Goal: Information Seeking & Learning: Learn about a topic

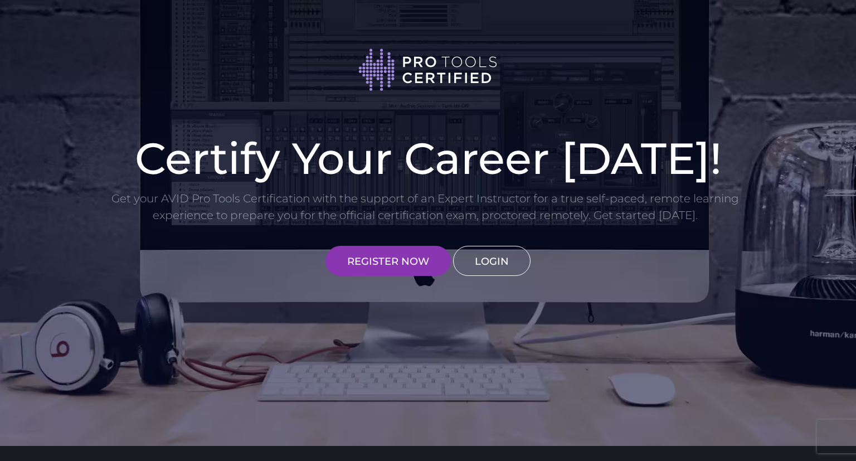
click at [493, 266] on link "LOGIN" at bounding box center [491, 261] width 77 height 30
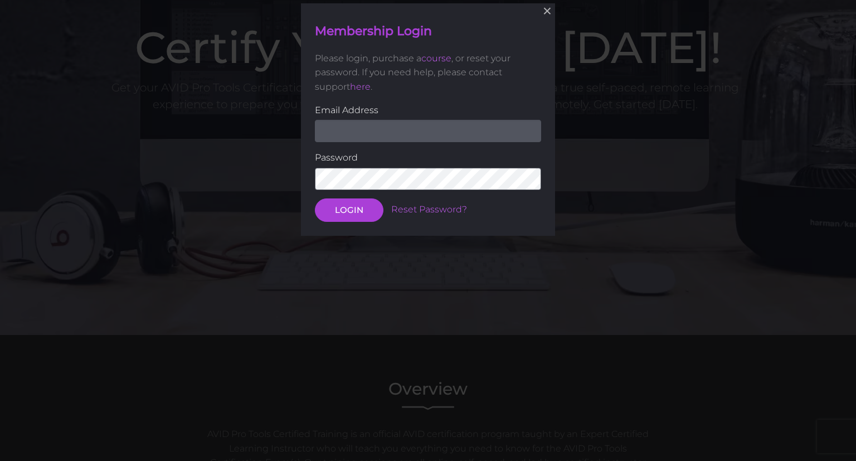
scroll to position [111, 0]
click at [378, 128] on input "email" at bounding box center [428, 130] width 226 height 22
type input "[PERSON_NAME][EMAIL_ADDRESS][DOMAIN_NAME]"
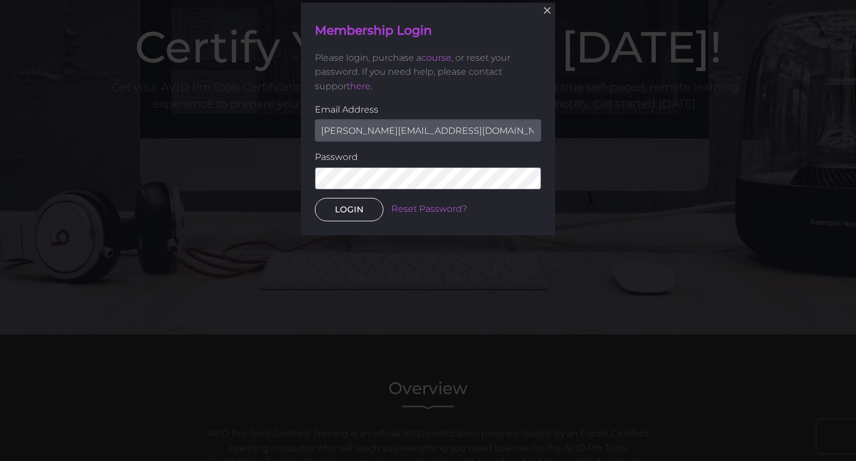
click at [342, 210] on button "LOGIN" at bounding box center [349, 209] width 69 height 23
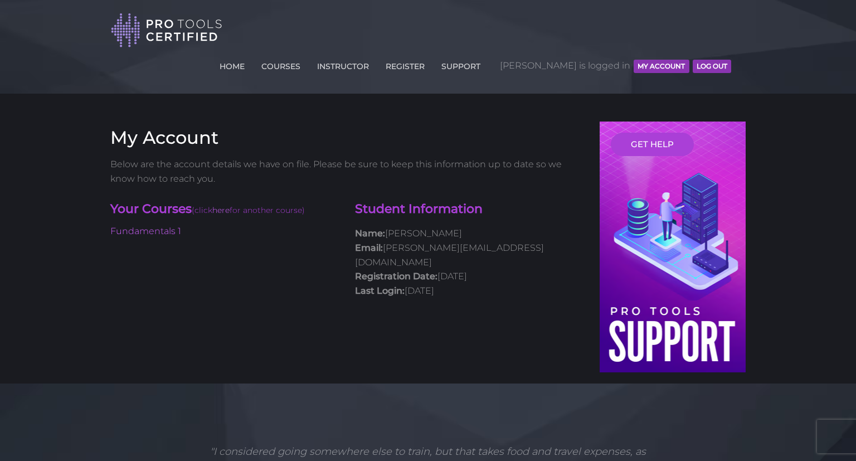
click at [669, 60] on button "MY ACCOUNT" at bounding box center [661, 66] width 55 height 13
click at [143, 226] on link "Fundamentals 1" at bounding box center [145, 231] width 71 height 11
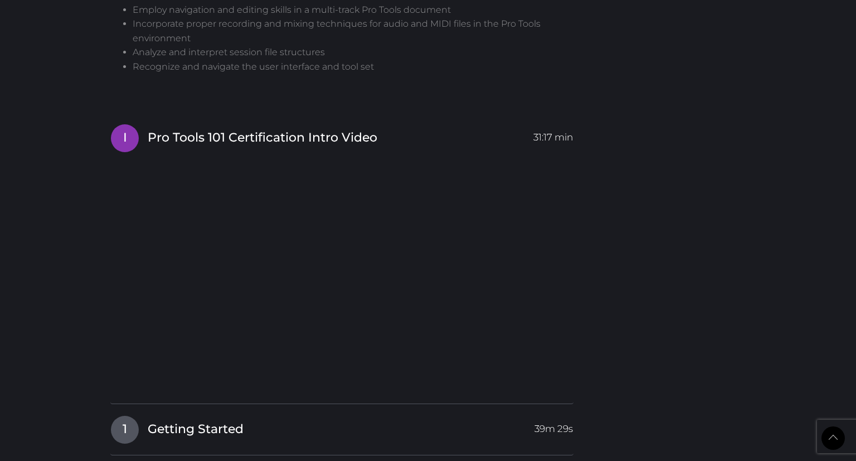
scroll to position [1530, 0]
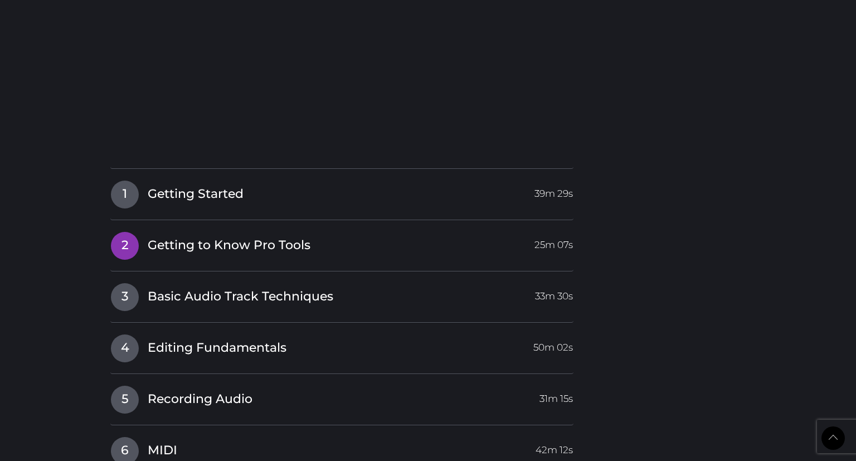
click at [175, 237] on span "Getting to Know Pro Tools" at bounding box center [229, 245] width 163 height 17
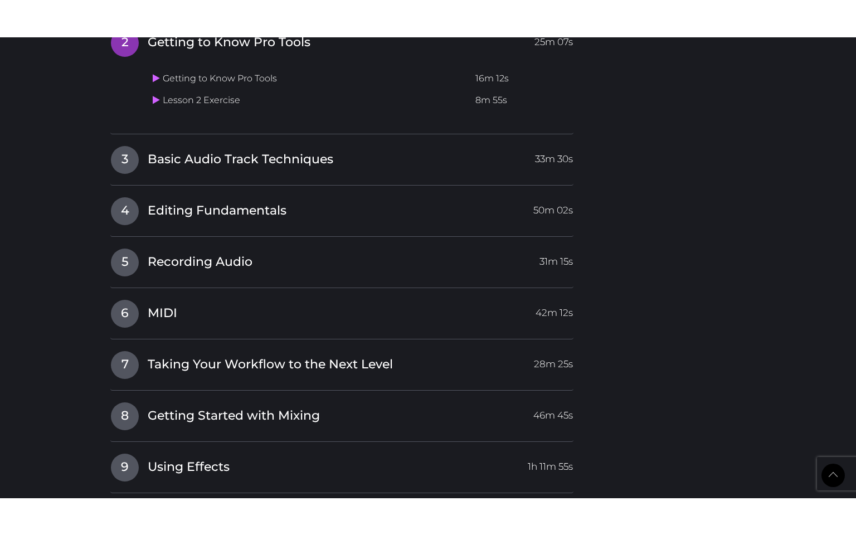
scroll to position [1353, 0]
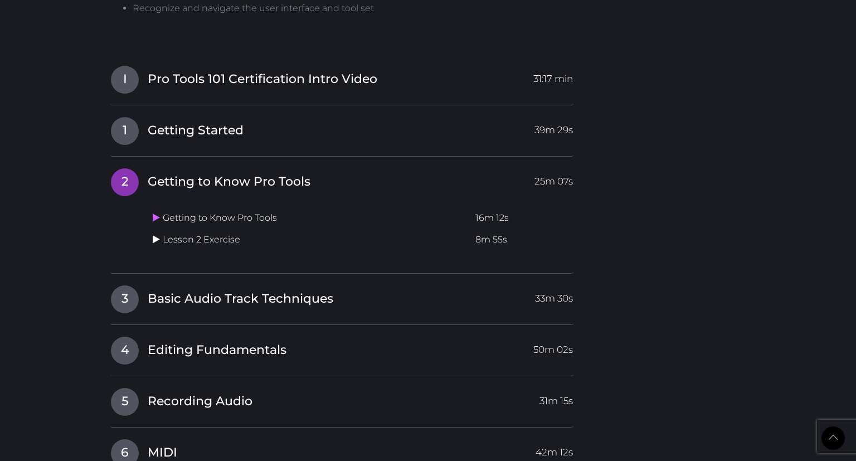
click at [153, 235] on icon at bounding box center [156, 239] width 7 height 9
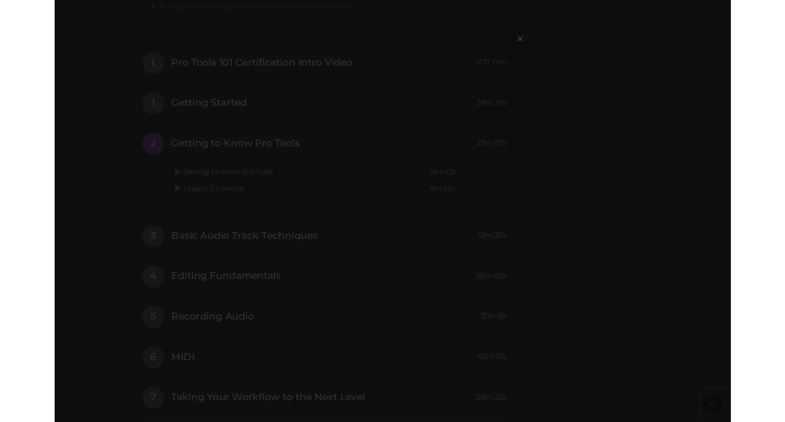
scroll to position [1350, 0]
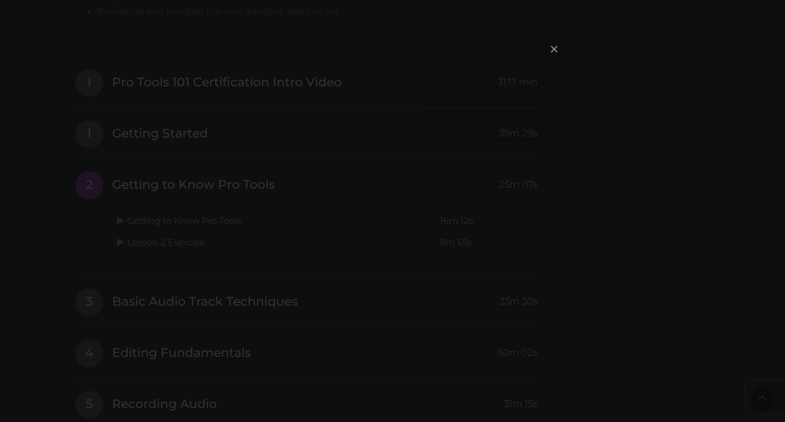
click at [552, 50] on span "×" at bounding box center [553, 49] width 11 height 24
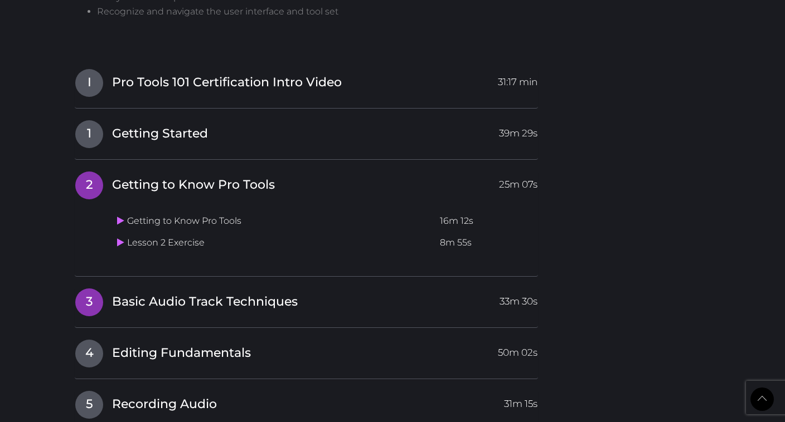
click at [356, 288] on link "3 Basic Audio Track Techniques 33m 30s" at bounding box center [306, 299] width 463 height 23
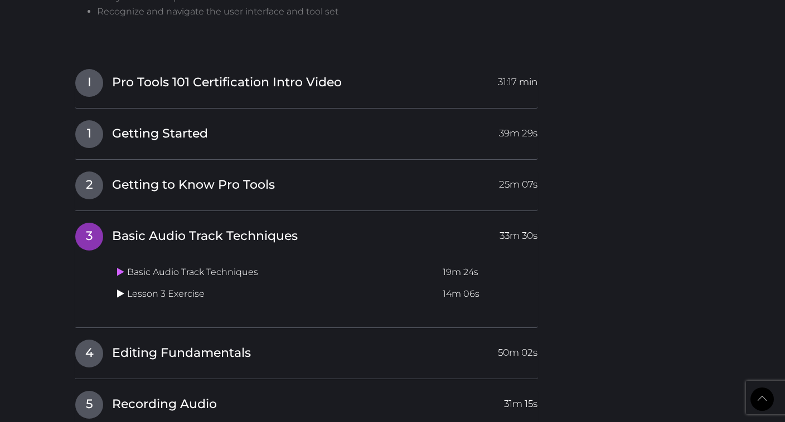
click at [118, 289] on icon at bounding box center [120, 293] width 7 height 9
